Goal: Task Accomplishment & Management: Manage account settings

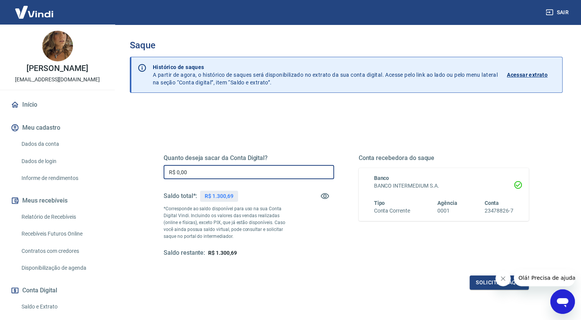
click at [239, 170] on input "R$ 0,00" at bounding box center [249, 172] width 170 height 14
type input "R$ 1.300,69"
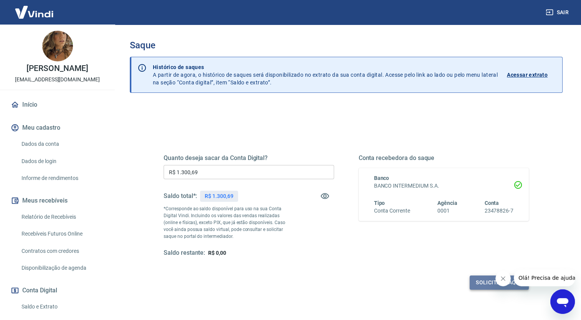
click at [482, 286] on button "Solicitar saque" at bounding box center [498, 283] width 59 height 14
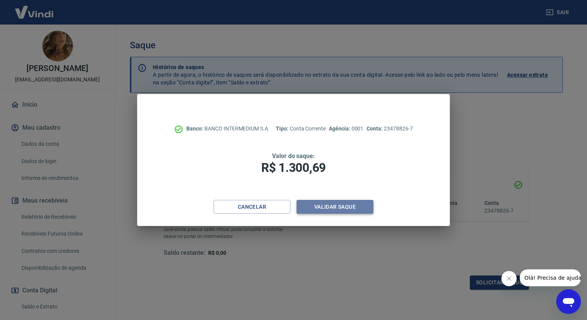
click at [349, 210] on button "Validar saque" at bounding box center [334, 207] width 77 height 14
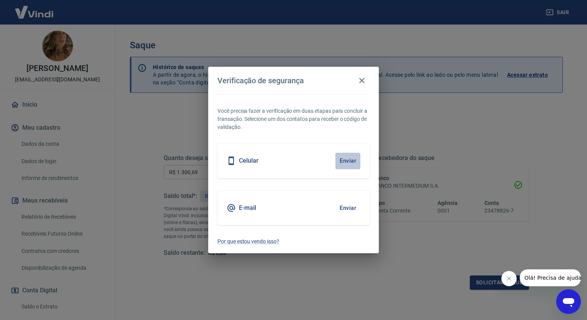
click at [356, 158] on button "Enviar" at bounding box center [347, 161] width 25 height 16
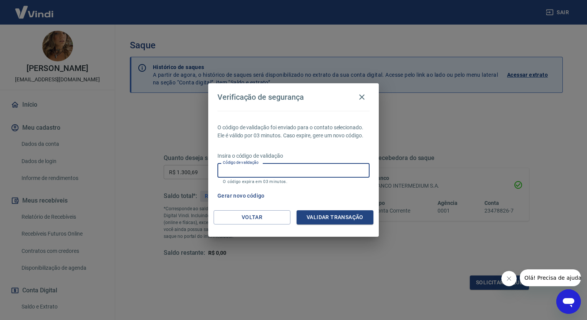
click at [342, 172] on input "Código de validação" at bounding box center [293, 170] width 152 height 14
type input "939429"
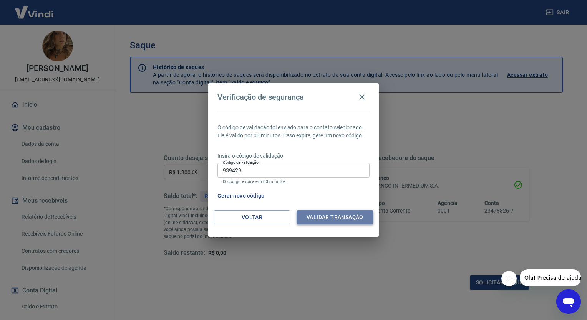
click at [347, 213] on button "Validar transação" at bounding box center [334, 217] width 77 height 14
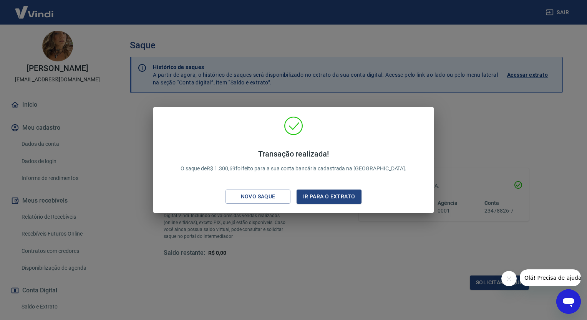
click at [494, 120] on div "Transação realizada! O saque de R$ 1.300,69 foi feito para a sua conta bancária…" at bounding box center [293, 160] width 587 height 320
